Goal: Task Accomplishment & Management: Manage account settings

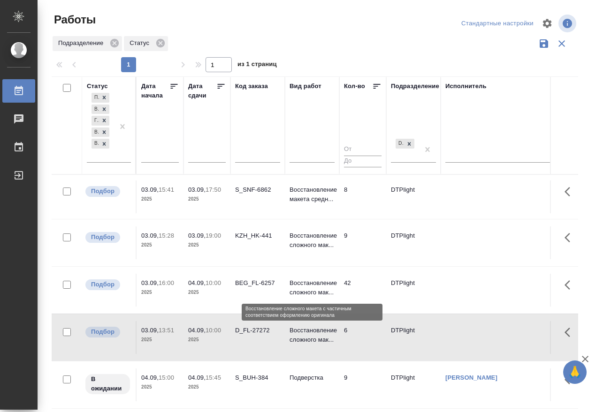
click at [317, 285] on p "Восстановление сложного мак..." at bounding box center [312, 288] width 45 height 19
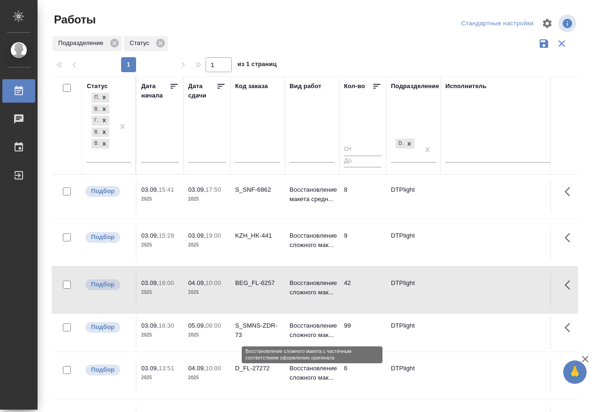
click at [323, 326] on p "Восстановление сложного мак..." at bounding box center [312, 330] width 45 height 19
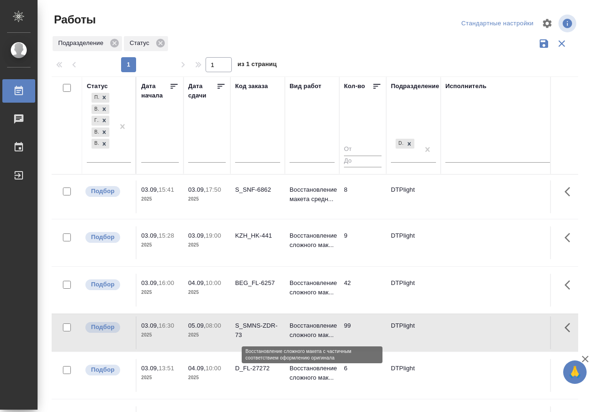
click at [323, 326] on p "Восстановление сложного мак..." at bounding box center [312, 330] width 45 height 19
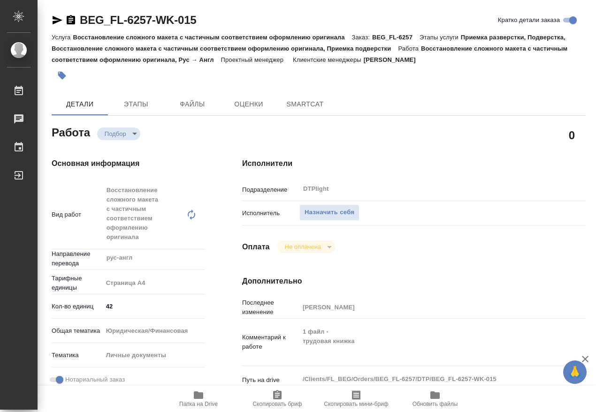
type textarea "x"
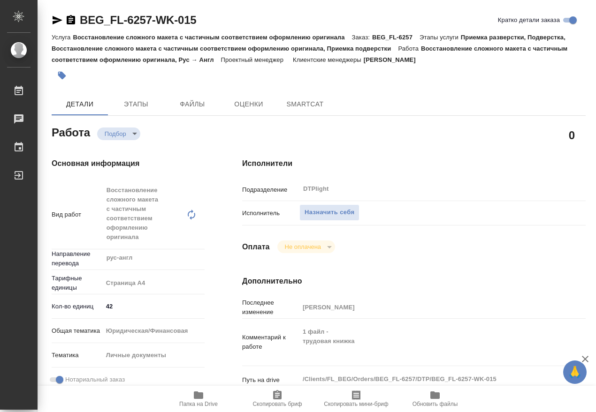
type textarea "x"
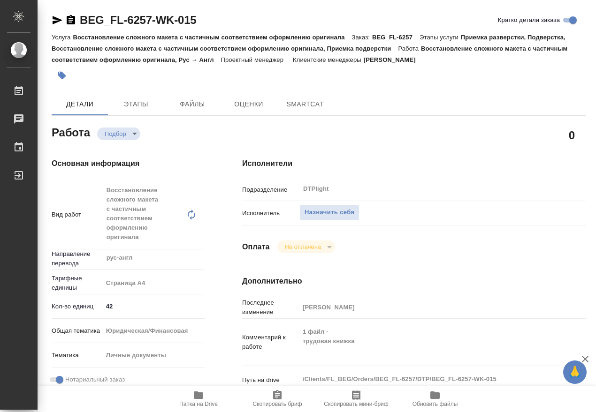
type textarea "x"
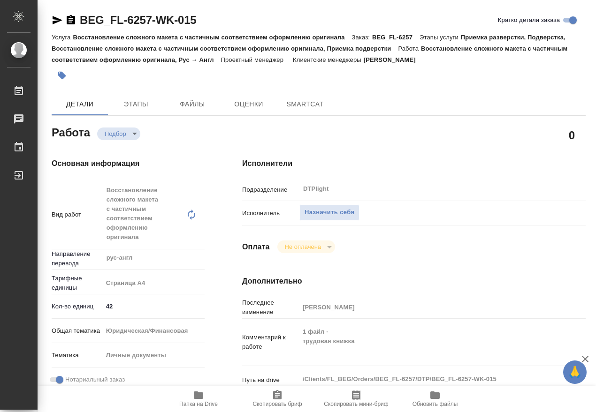
type textarea "x"
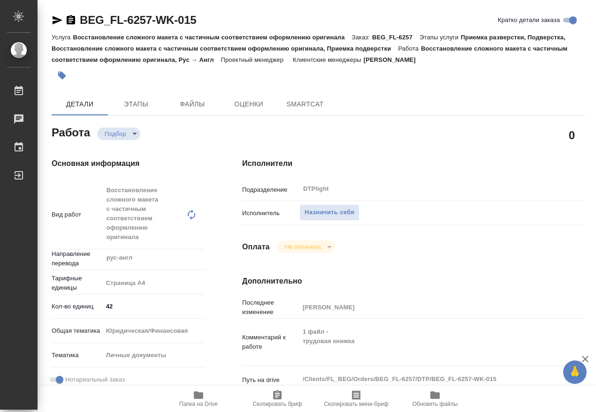
type textarea "x"
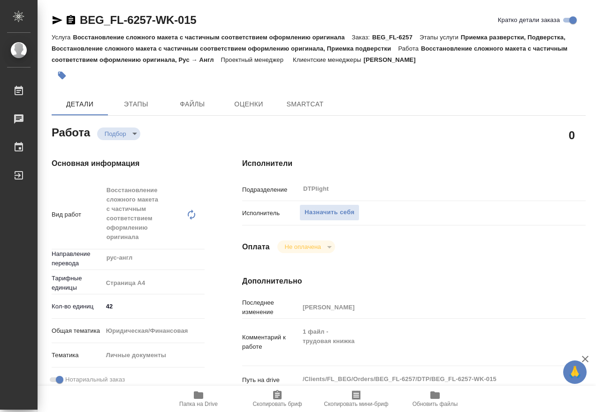
type textarea "x"
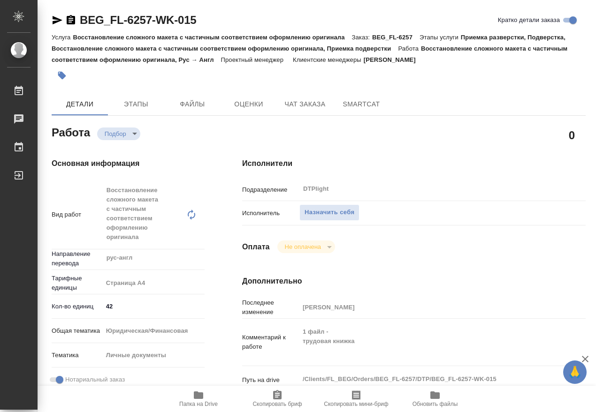
scroll to position [117, 0]
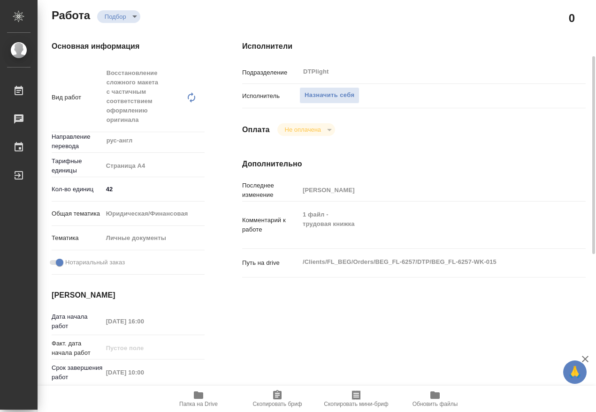
type textarea "x"
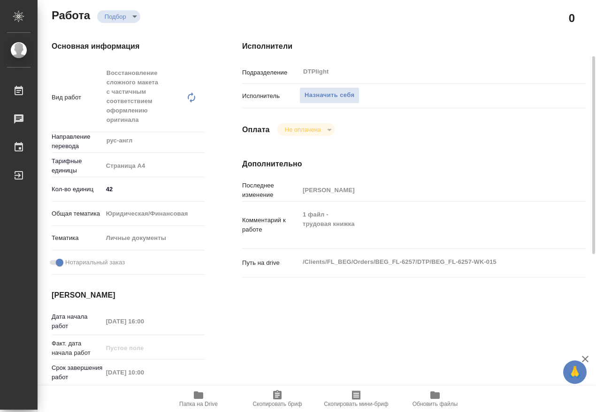
type textarea "x"
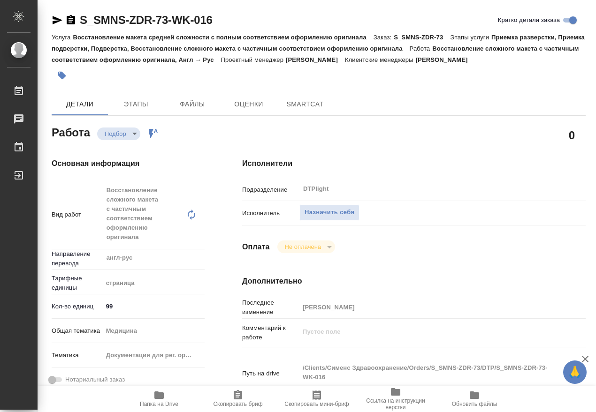
type textarea "x"
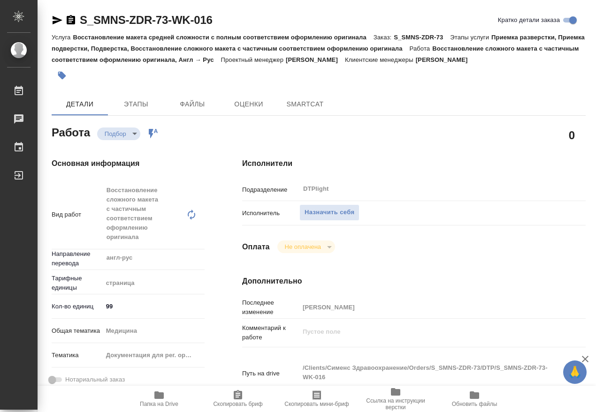
type textarea "x"
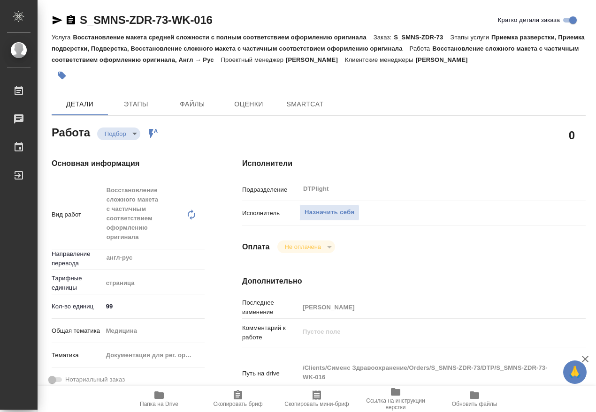
type textarea "x"
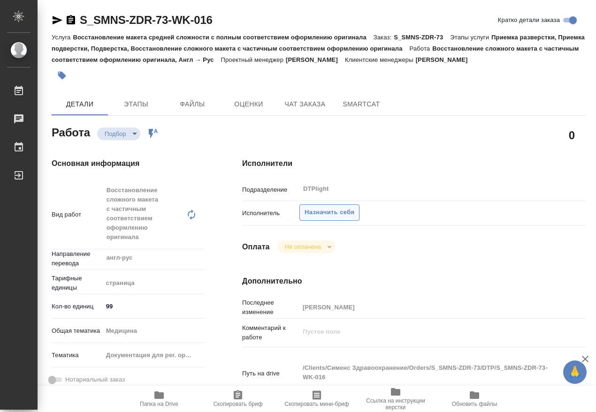
type textarea "x"
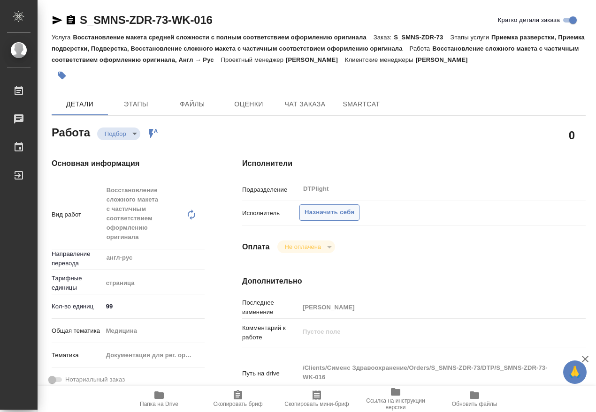
type textarea "x"
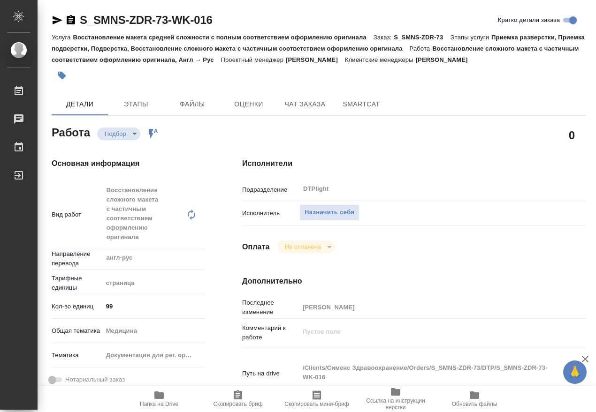
type textarea "x"
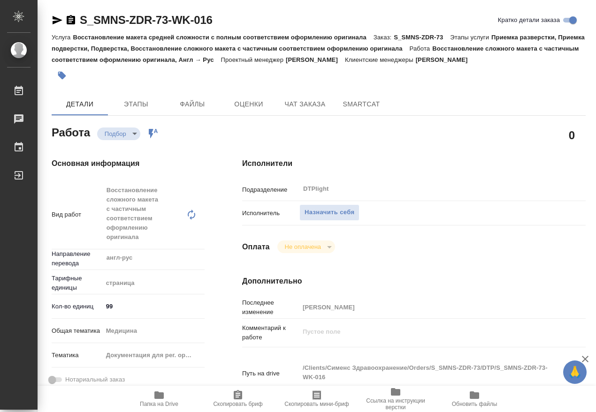
click at [162, 398] on icon "button" at bounding box center [158, 396] width 9 height 8
click at [320, 210] on span "Назначить себя" at bounding box center [330, 212] width 50 height 11
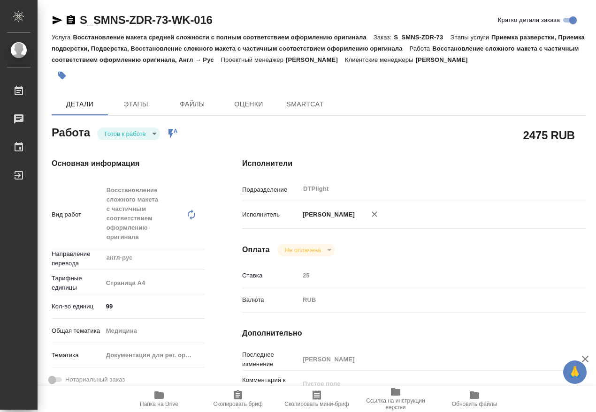
type textarea "x"
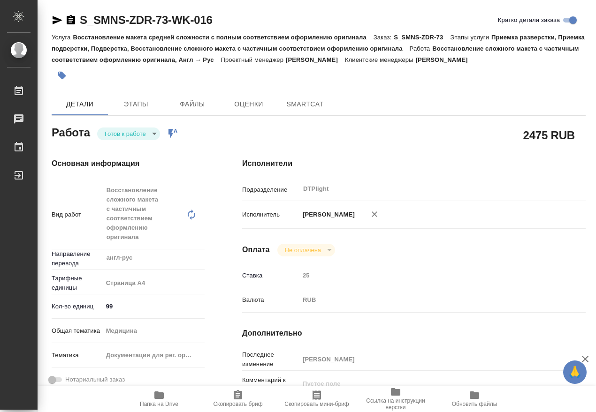
type textarea "x"
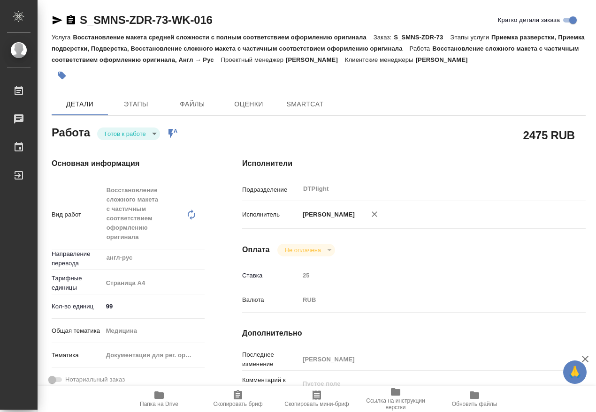
type textarea "x"
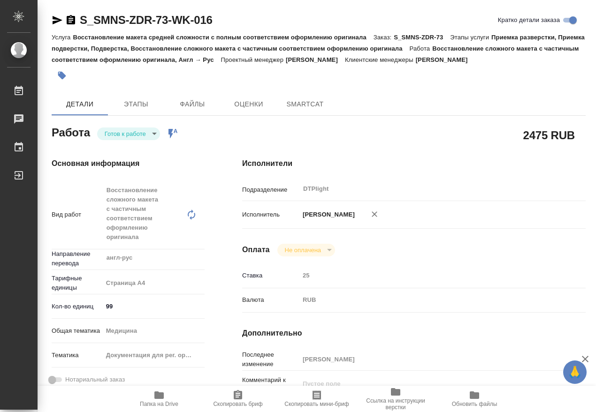
type textarea "x"
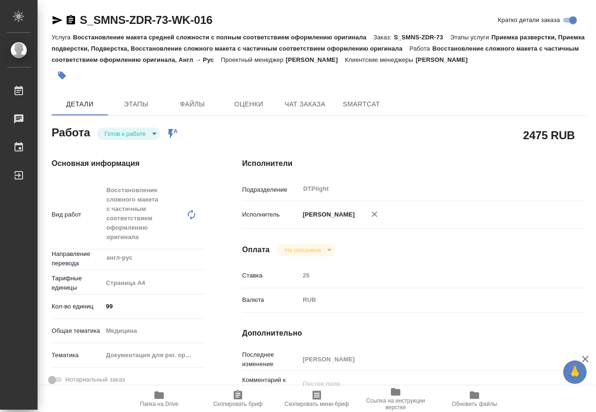
type textarea "x"
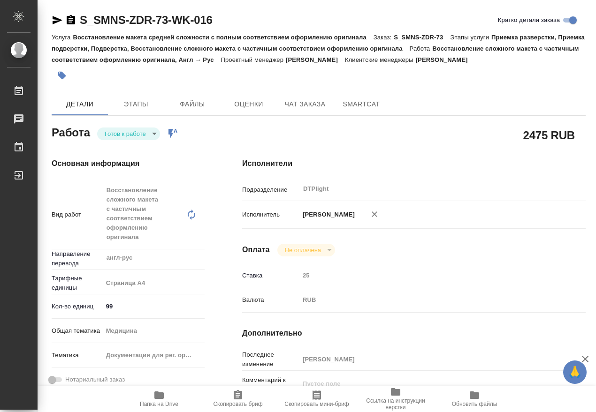
click at [132, 137] on body "🙏 .cls-1 fill:#fff; AWATERA Работы Чаты График Выйти S_SMNS-ZDR-73-WK-016 Кратк…" at bounding box center [298, 206] width 596 height 412
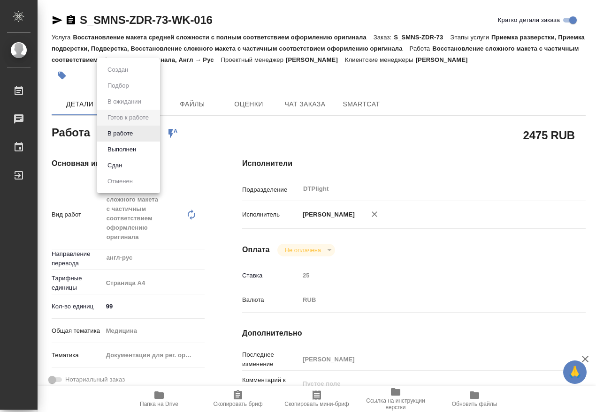
type textarea "x"
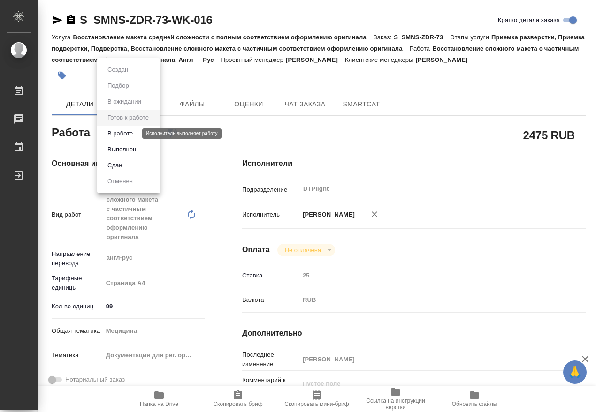
click at [135, 137] on button "В работе" at bounding box center [120, 134] width 31 height 10
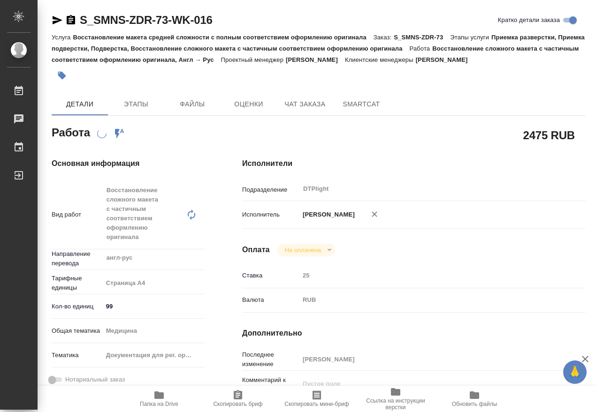
type textarea "x"
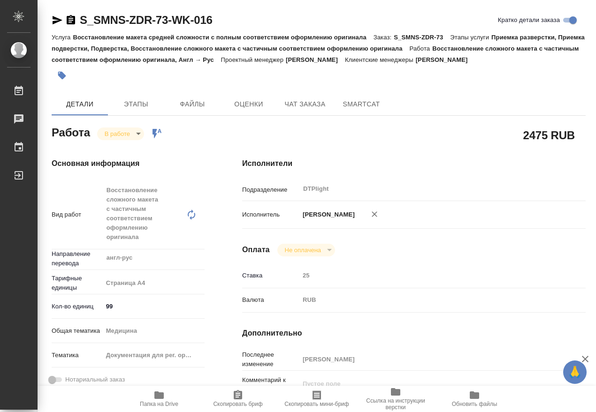
type textarea "x"
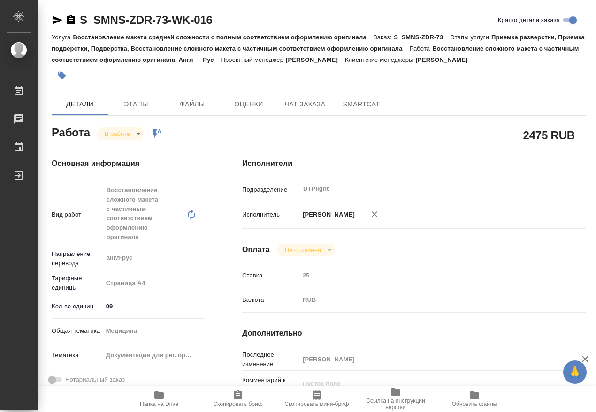
type textarea "x"
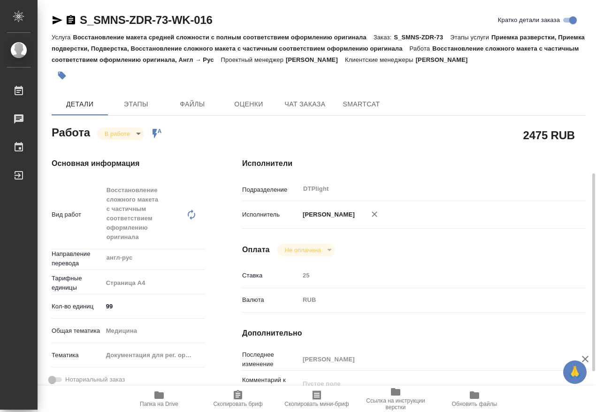
scroll to position [352, 0]
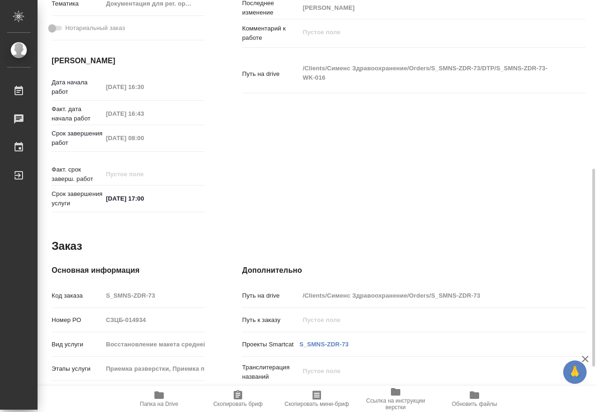
type textarea "x"
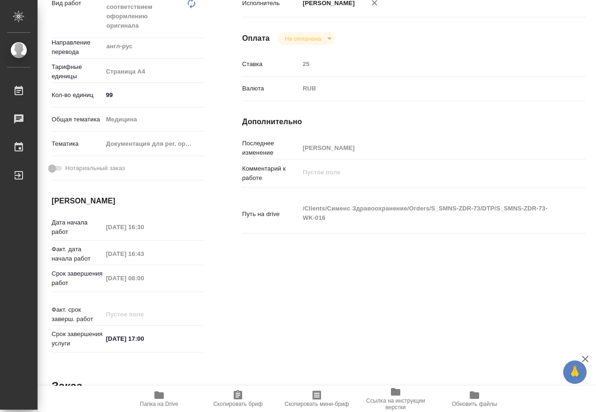
scroll to position [0, 0]
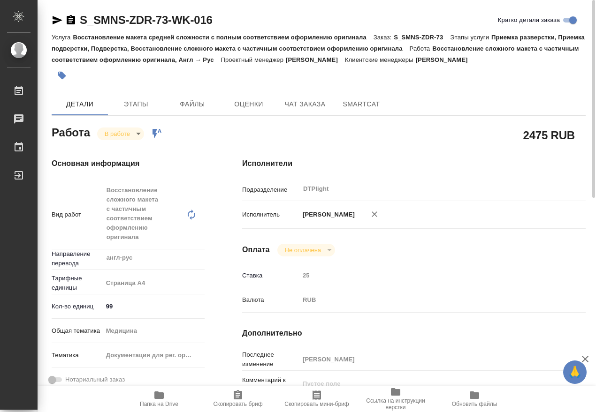
type textarea "x"
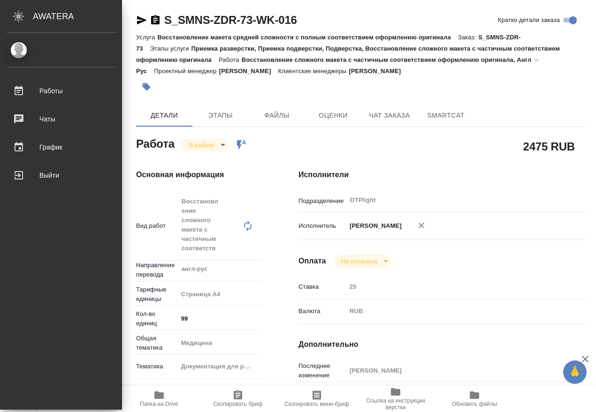
type textarea "x"
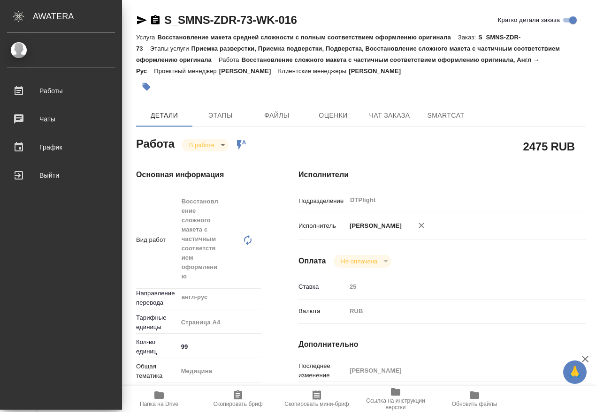
type textarea "x"
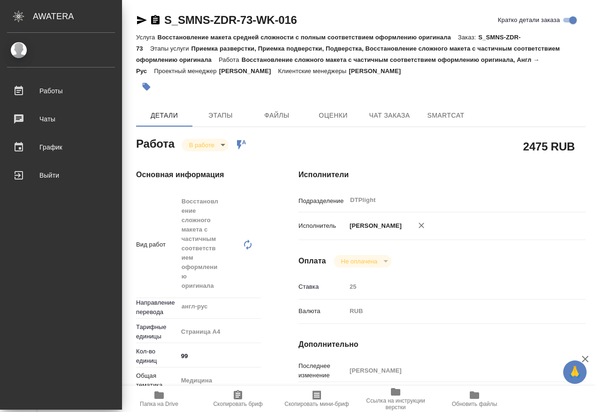
type textarea "x"
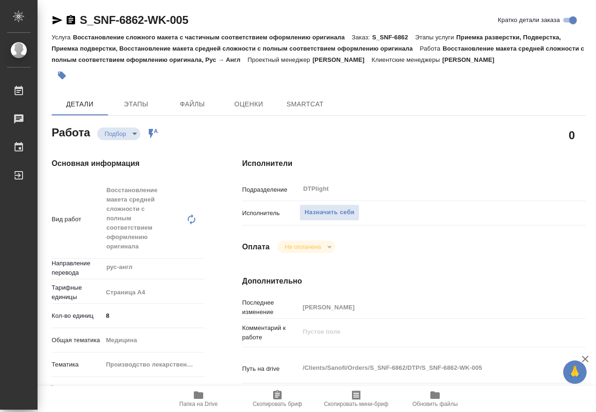
type textarea "x"
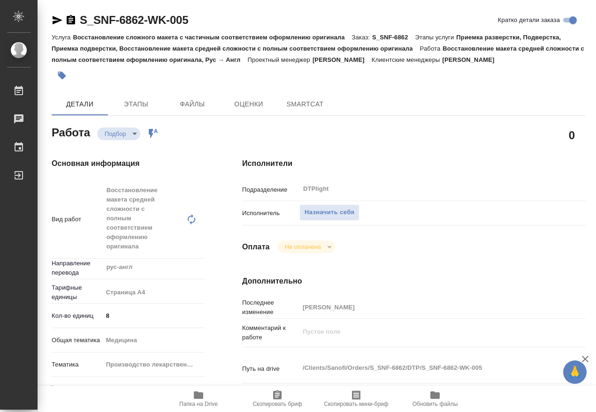
type textarea "x"
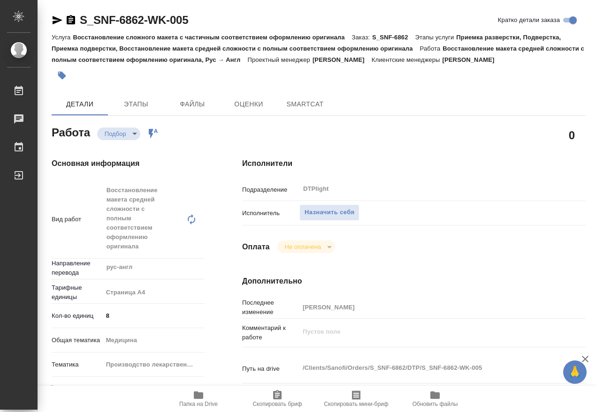
type textarea "x"
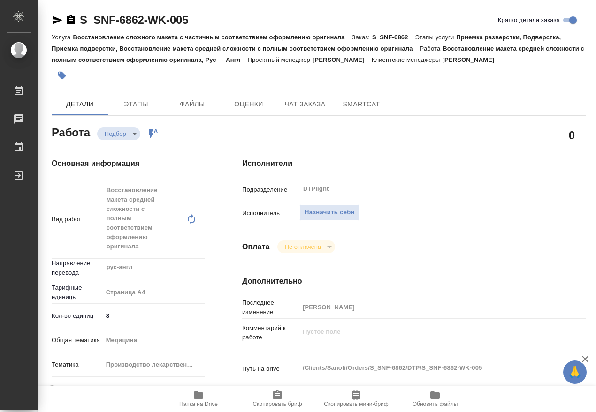
type textarea "x"
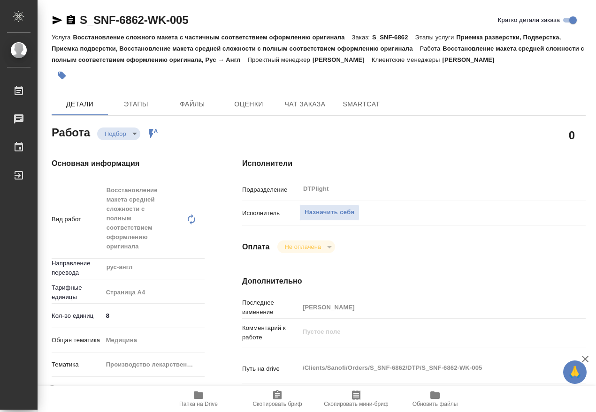
type textarea "x"
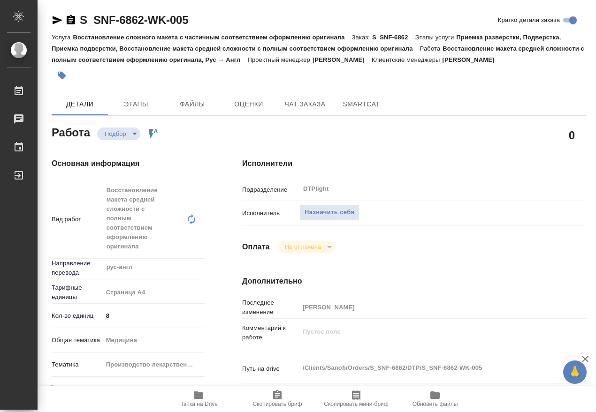
type textarea "x"
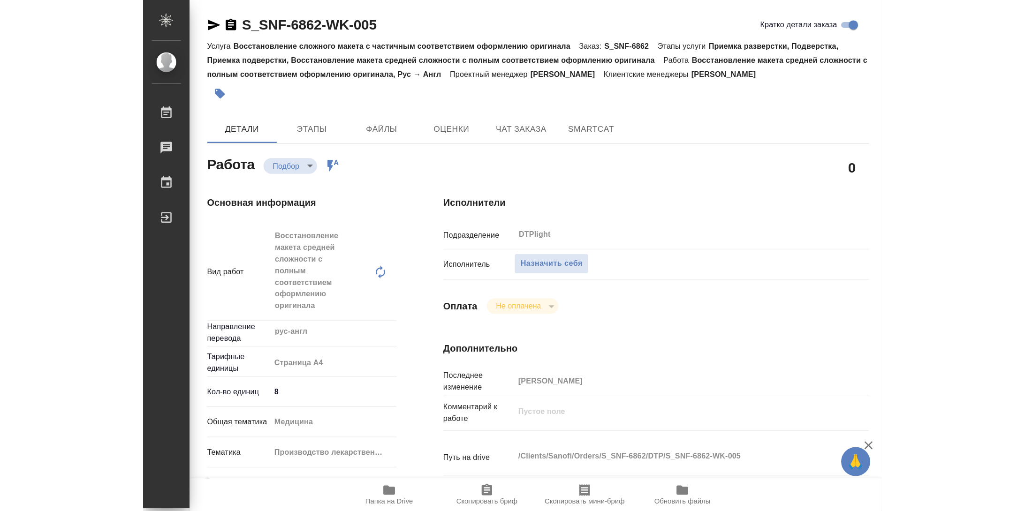
scroll to position [456, 0]
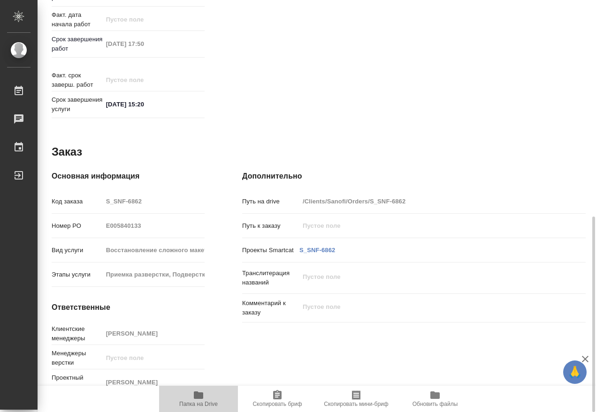
click at [210, 404] on span "Папка на Drive" at bounding box center [198, 404] width 38 height 7
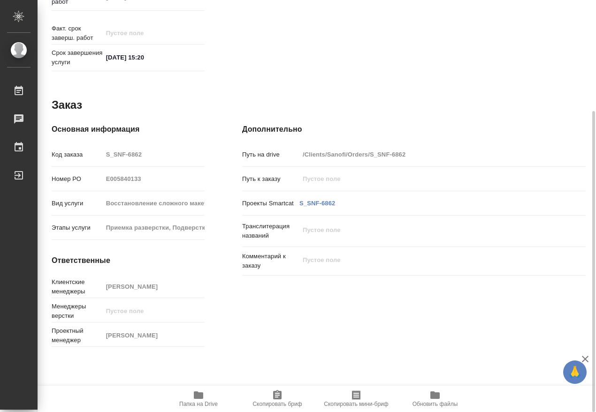
type textarea "x"
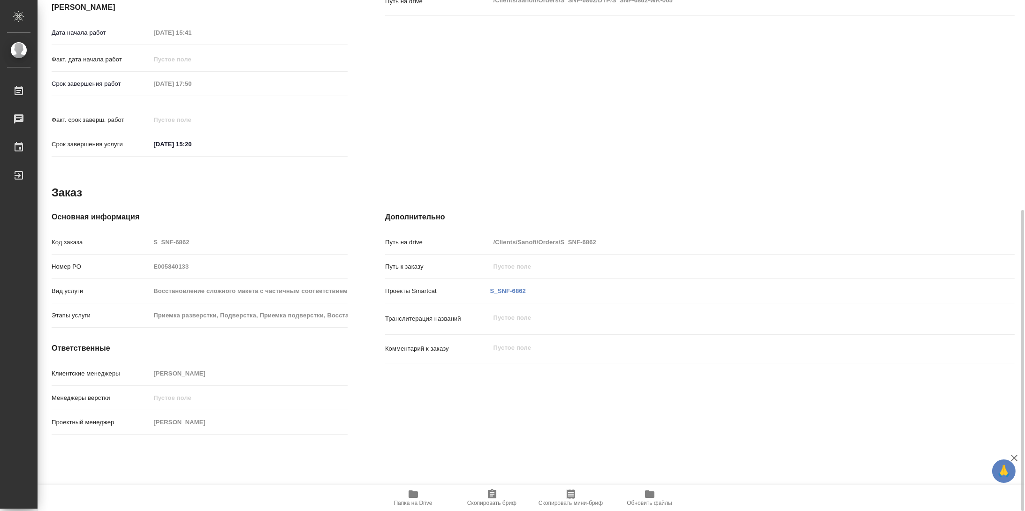
scroll to position [357, 0]
type textarea "x"
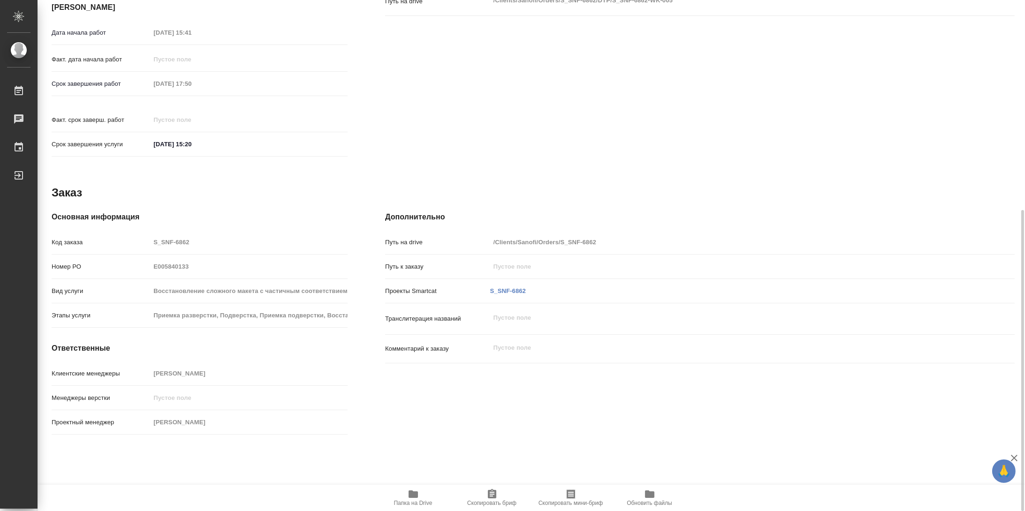
type textarea "x"
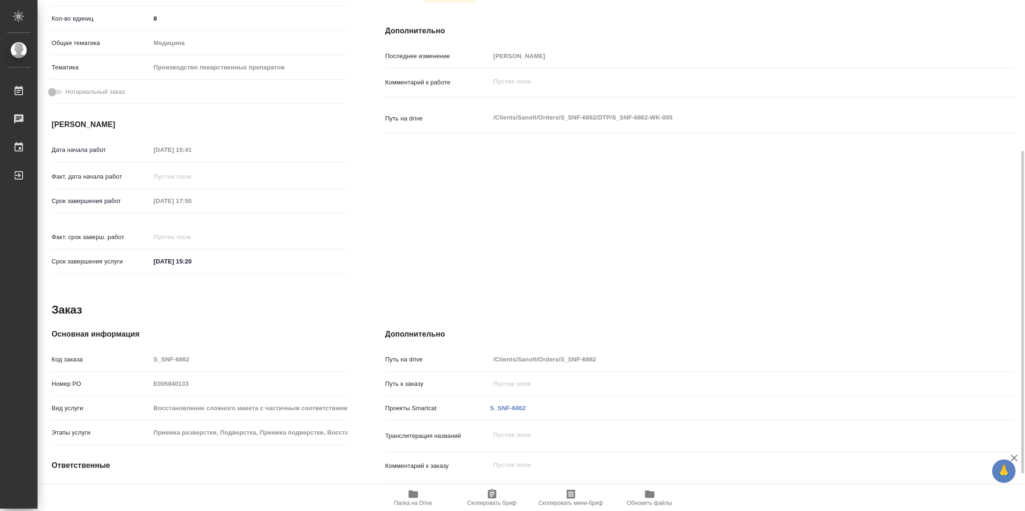
scroll to position [0, 0]
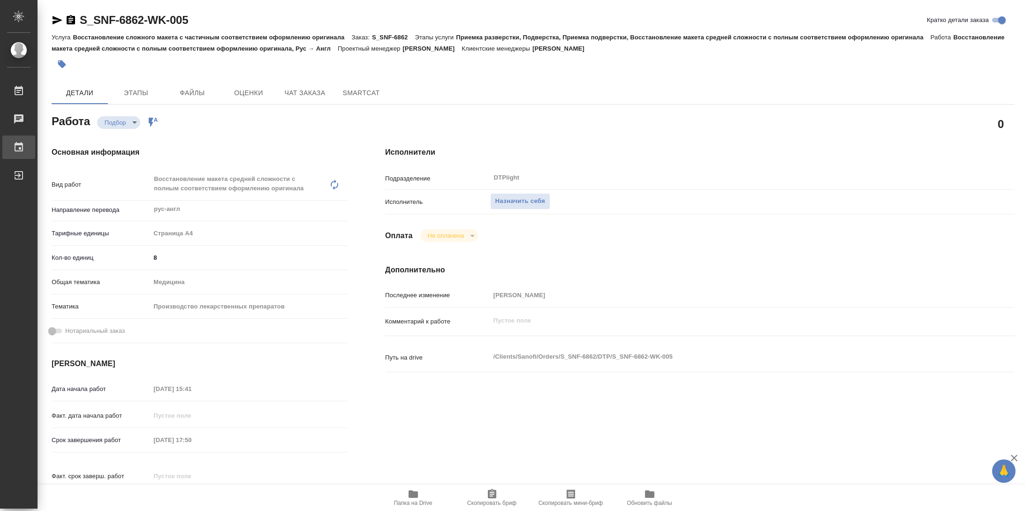
type textarea "x"
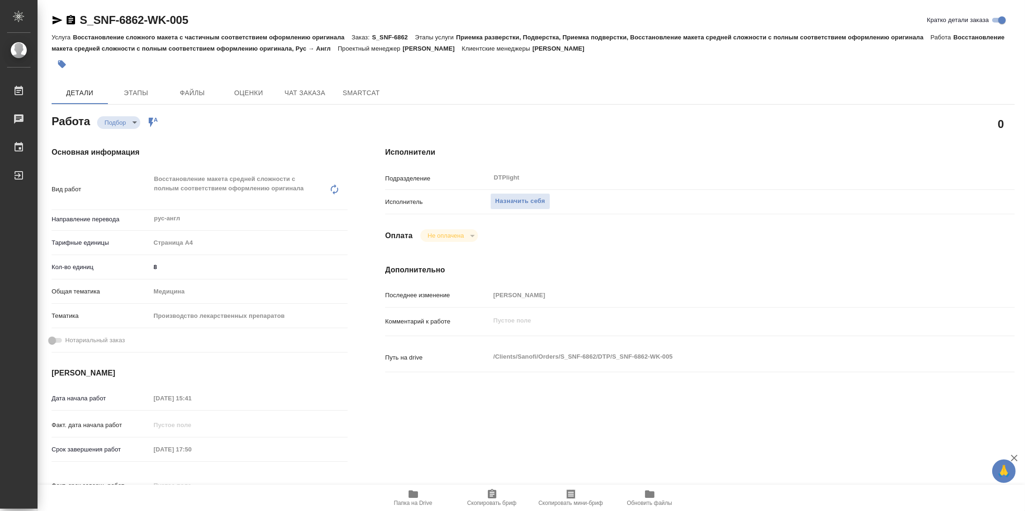
type textarea "x"
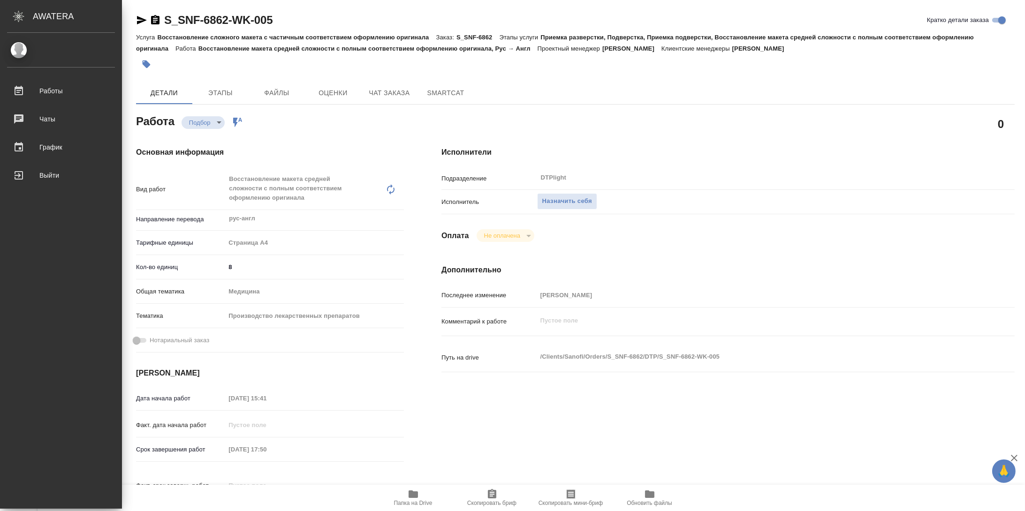
type textarea "x"
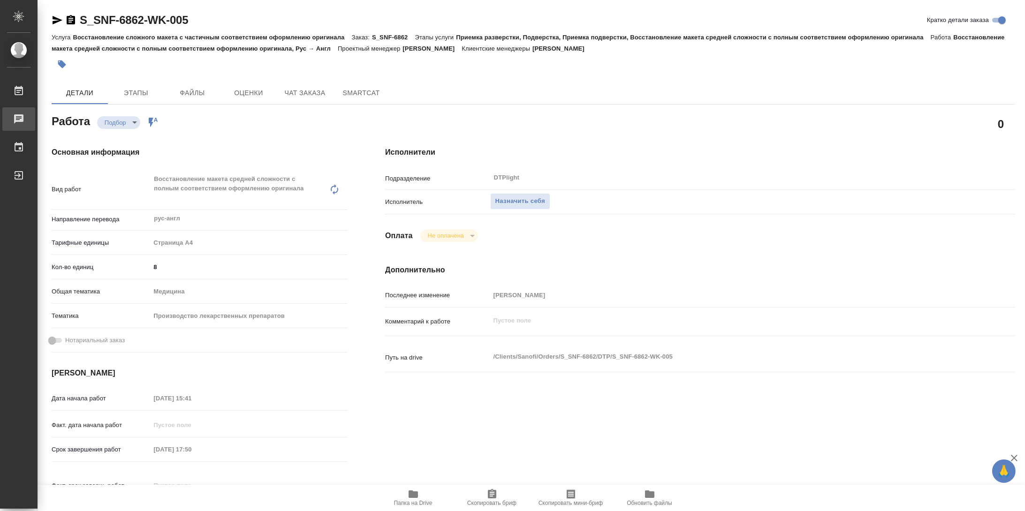
type textarea "x"
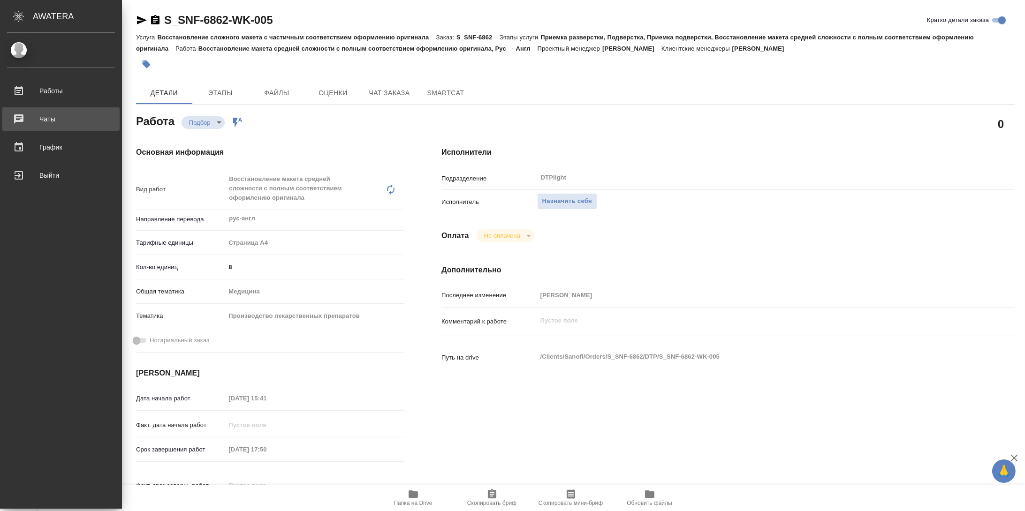
type textarea "x"
